Goal: Book appointment/travel/reservation

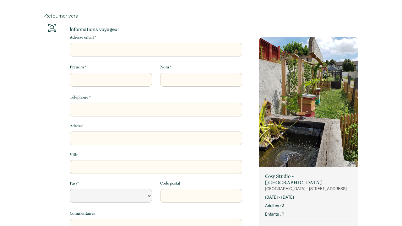
select select "Default select example"
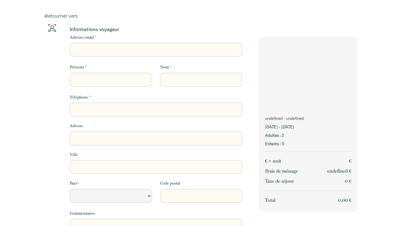
select select "Default select example"
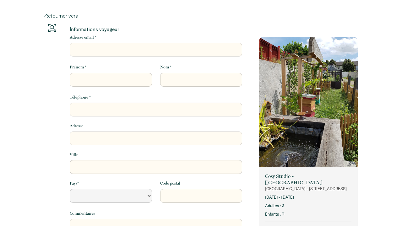
select select "Default select example"
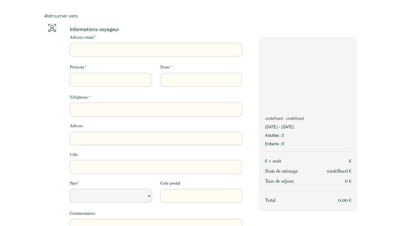
select select "Default select example"
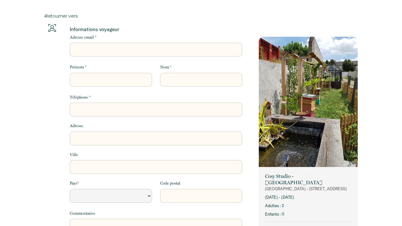
select select "Default select example"
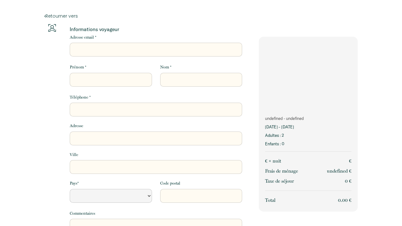
select select "Default select example"
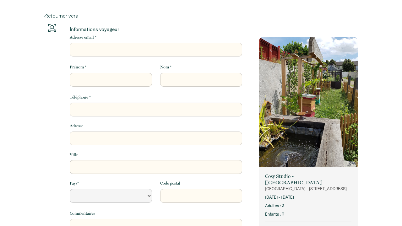
select select "Default select example"
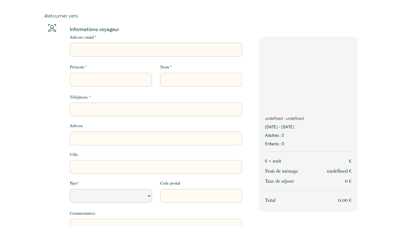
select select "Default select example"
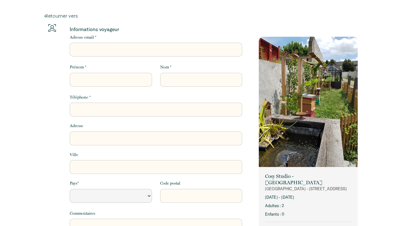
select select "Default select example"
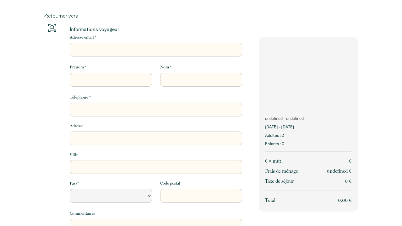
select select "Default select example"
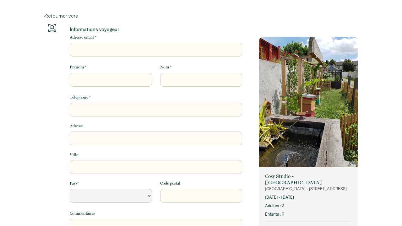
select select "Default select example"
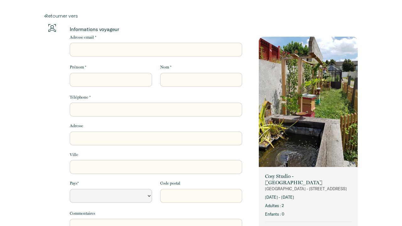
select select "Default select example"
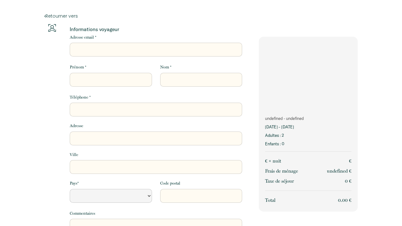
select select "Default select example"
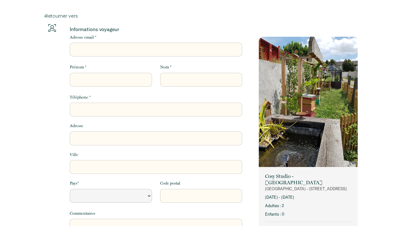
select select "Default select example"
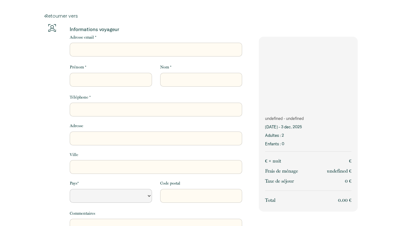
select select "Default select example"
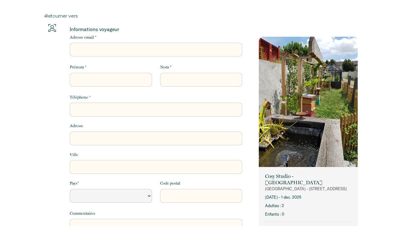
select select "Default select example"
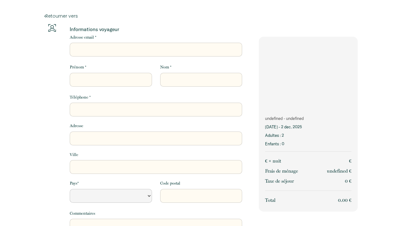
select select "Default select example"
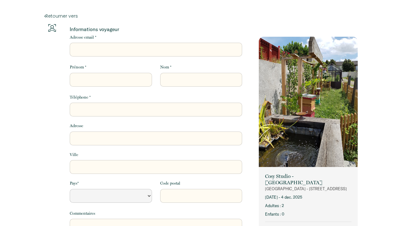
select select "Default select example"
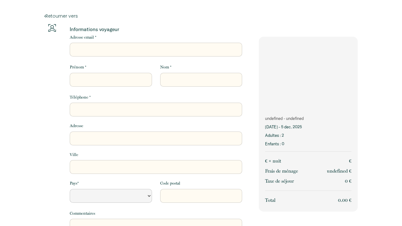
select select "Default select example"
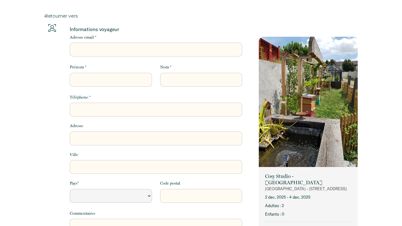
select select "Default select example"
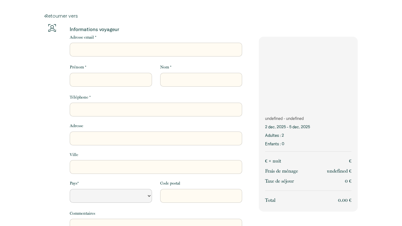
select select "Default select example"
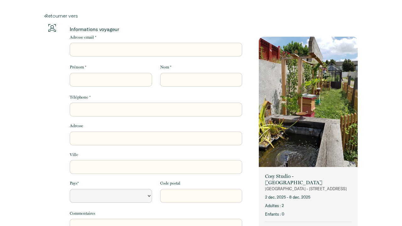
select select "Default select example"
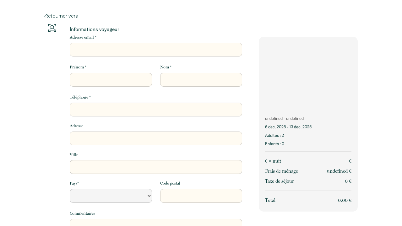
select select "Default select example"
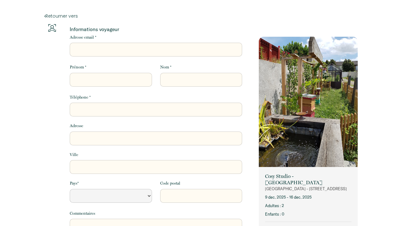
select select "Default select example"
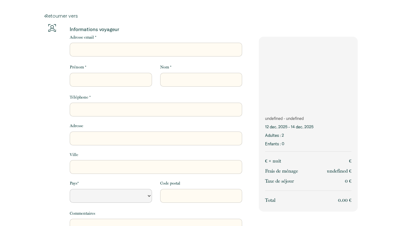
select select "Default select example"
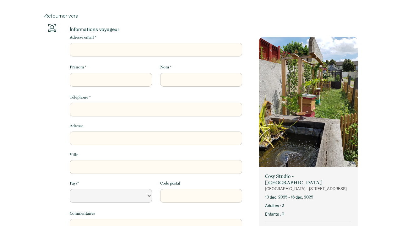
select select "Default select example"
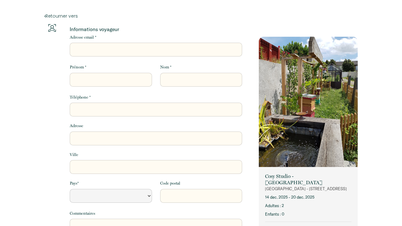
select select "Default select example"
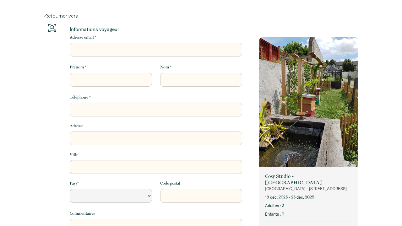
select select "Default select example"
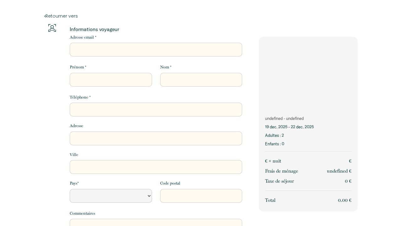
select select "Default select example"
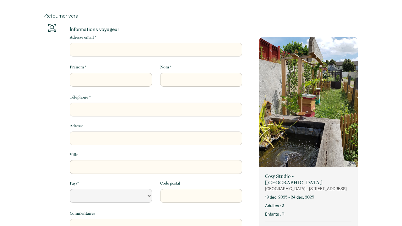
select select "Default select example"
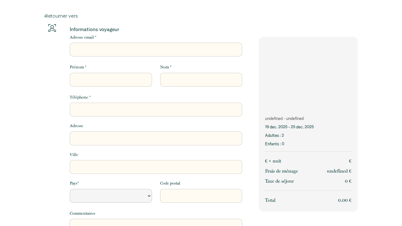
select select "Default select example"
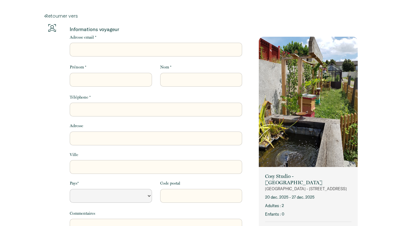
select select "Default select example"
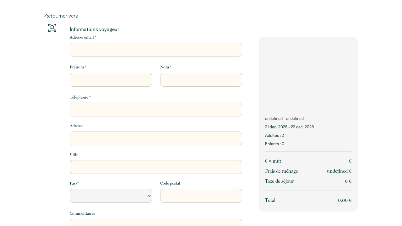
select select "Default select example"
